Goal: Task Accomplishment & Management: Use online tool/utility

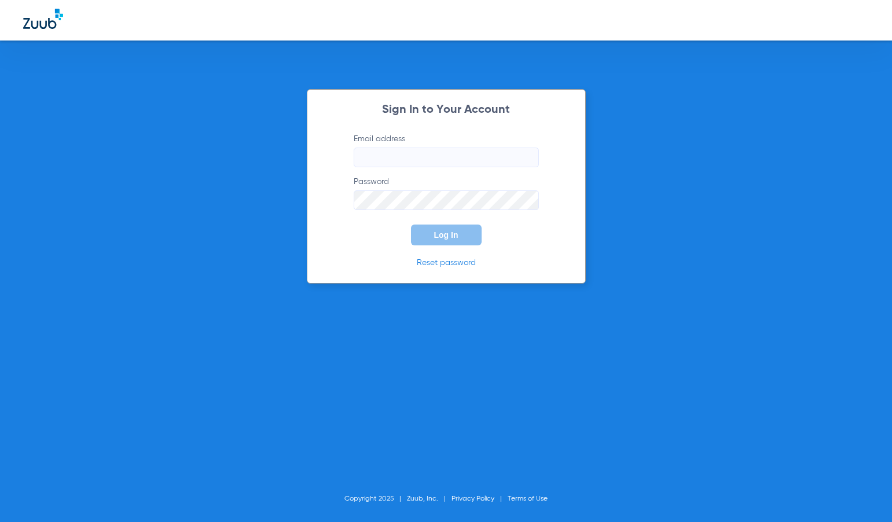
click at [374, 158] on input "Email address" at bounding box center [446, 158] width 185 height 20
type input "[PERSON_NAME][EMAIL_ADDRESS][DOMAIN_NAME]"
click at [411, 225] on button "Log In" at bounding box center [446, 235] width 71 height 21
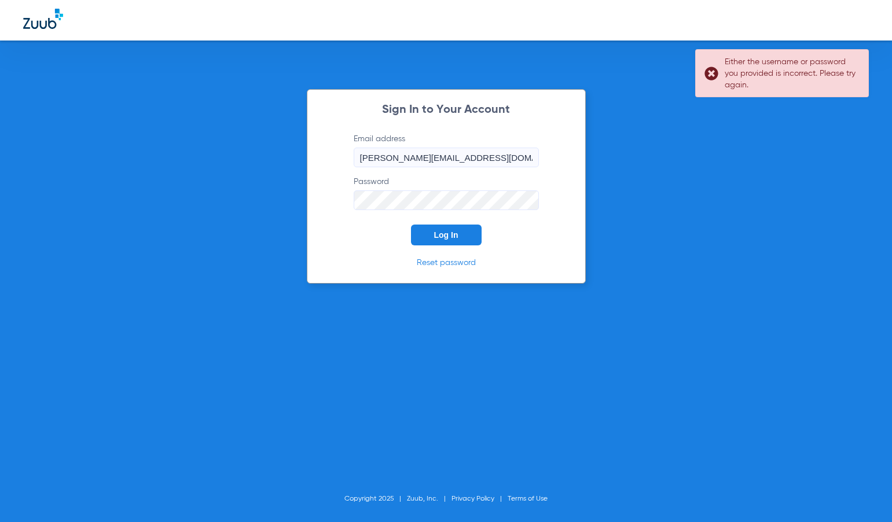
click at [352, 207] on form "Email address [PERSON_NAME][EMAIL_ADDRESS][DOMAIN_NAME] Password Log In" at bounding box center [446, 189] width 220 height 112
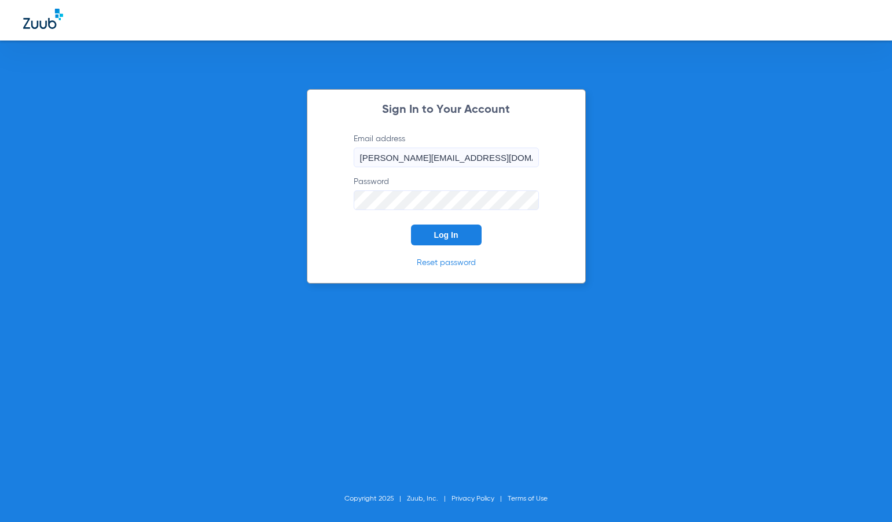
click at [411, 225] on button "Log In" at bounding box center [446, 235] width 71 height 21
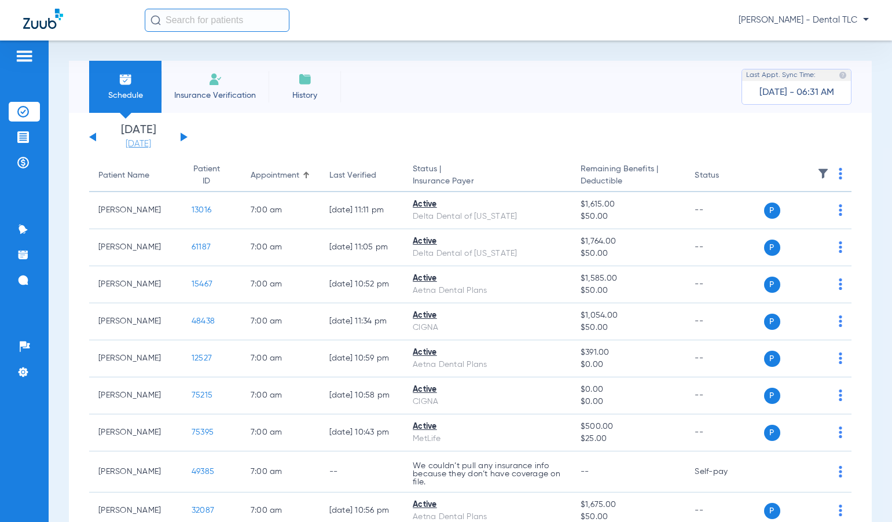
click at [141, 145] on link "[DATE]" at bounding box center [138, 144] width 69 height 12
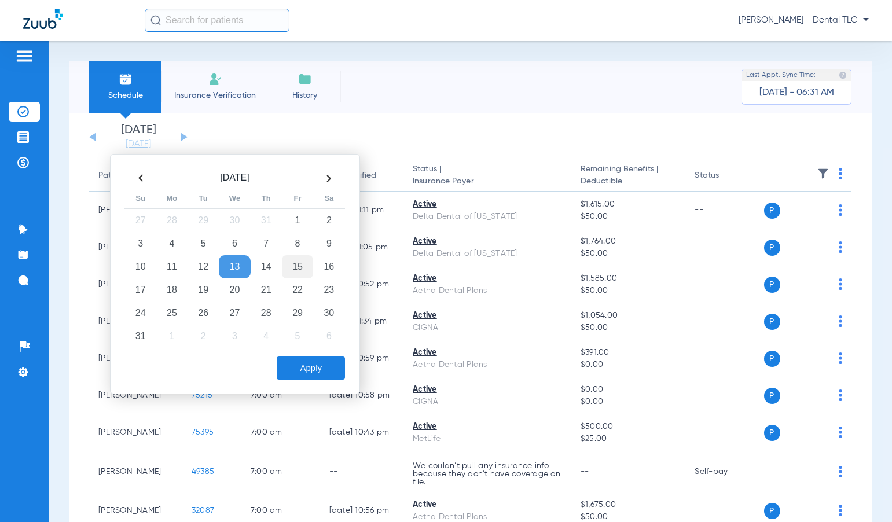
click at [294, 264] on td "15" at bounding box center [297, 266] width 31 height 23
click at [320, 369] on button "Apply" at bounding box center [311, 368] width 68 height 23
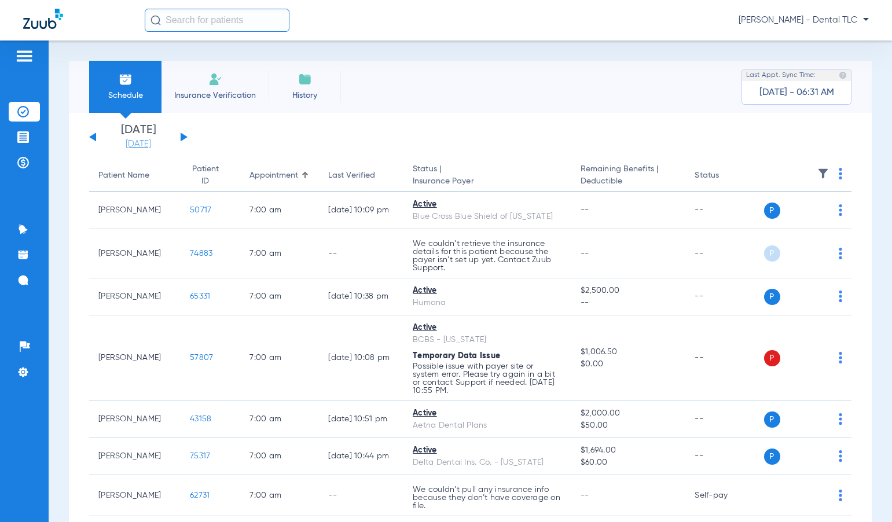
click at [150, 146] on link "[DATE]" at bounding box center [138, 144] width 69 height 12
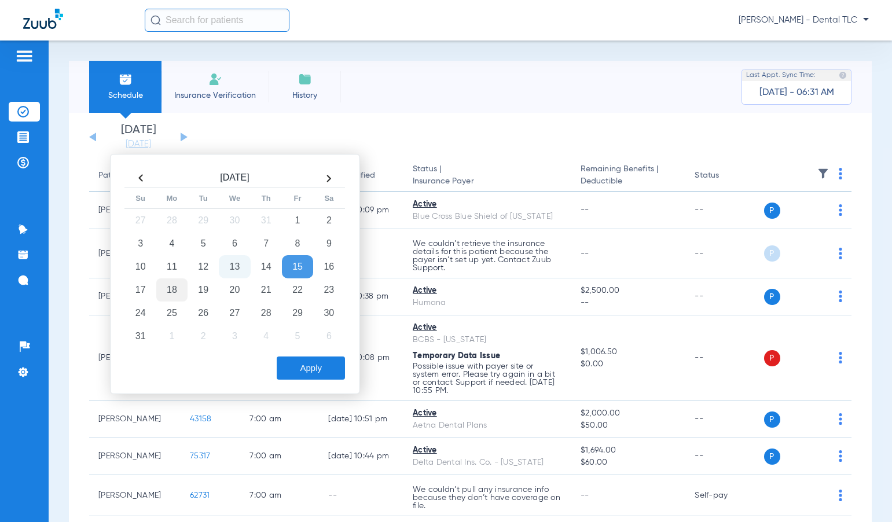
click at [173, 290] on td "18" at bounding box center [171, 289] width 31 height 23
click at [321, 375] on button "Apply" at bounding box center [311, 368] width 68 height 23
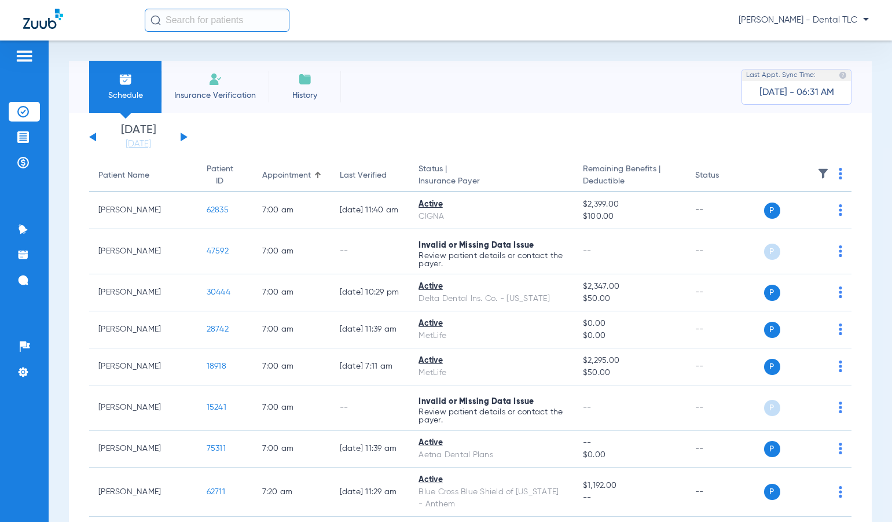
click at [839, 175] on img at bounding box center [840, 174] width 3 height 12
click at [798, 215] on span "Verify All" at bounding box center [788, 219] width 72 height 8
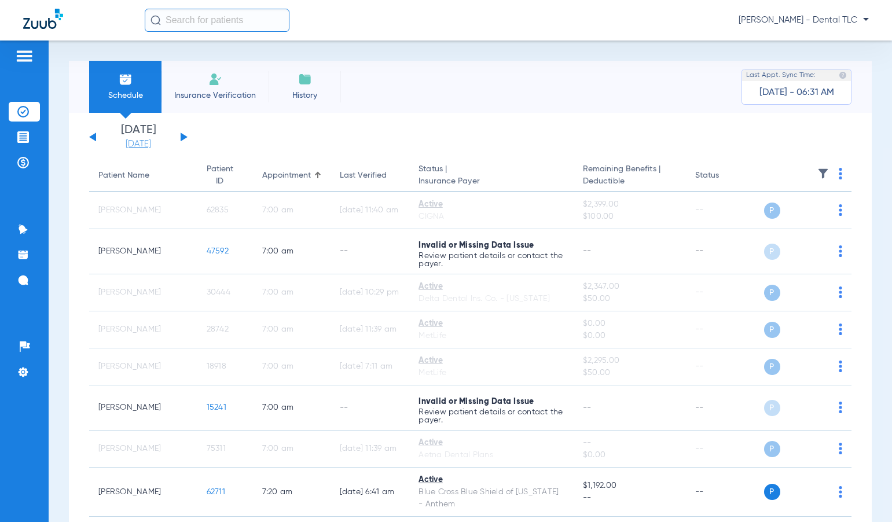
click at [134, 146] on link "[DATE]" at bounding box center [138, 144] width 69 height 12
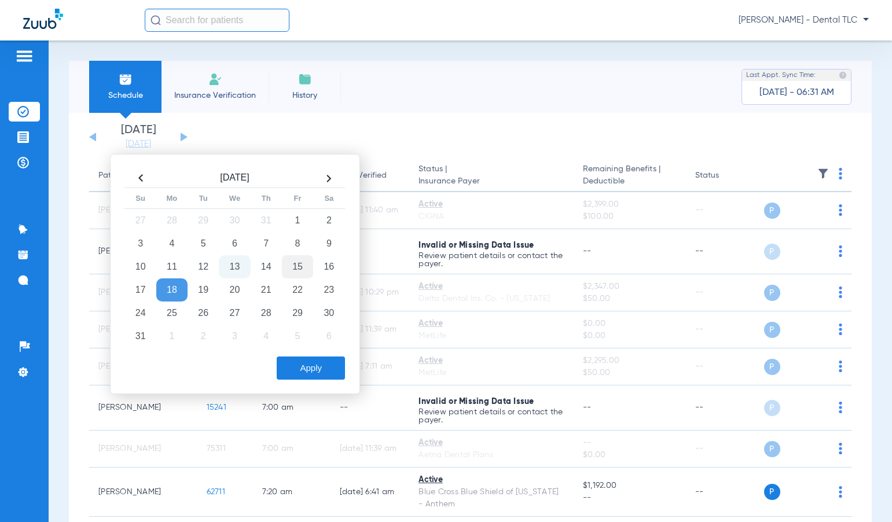
click at [299, 270] on td "15" at bounding box center [297, 266] width 31 height 23
click at [316, 365] on button "Apply" at bounding box center [311, 368] width 68 height 23
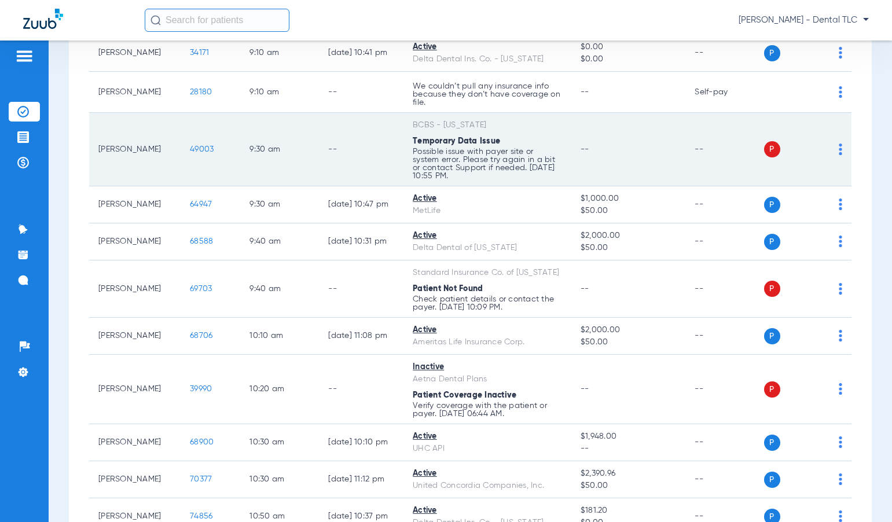
scroll to position [811, 0]
